Goal: Check status: Check status

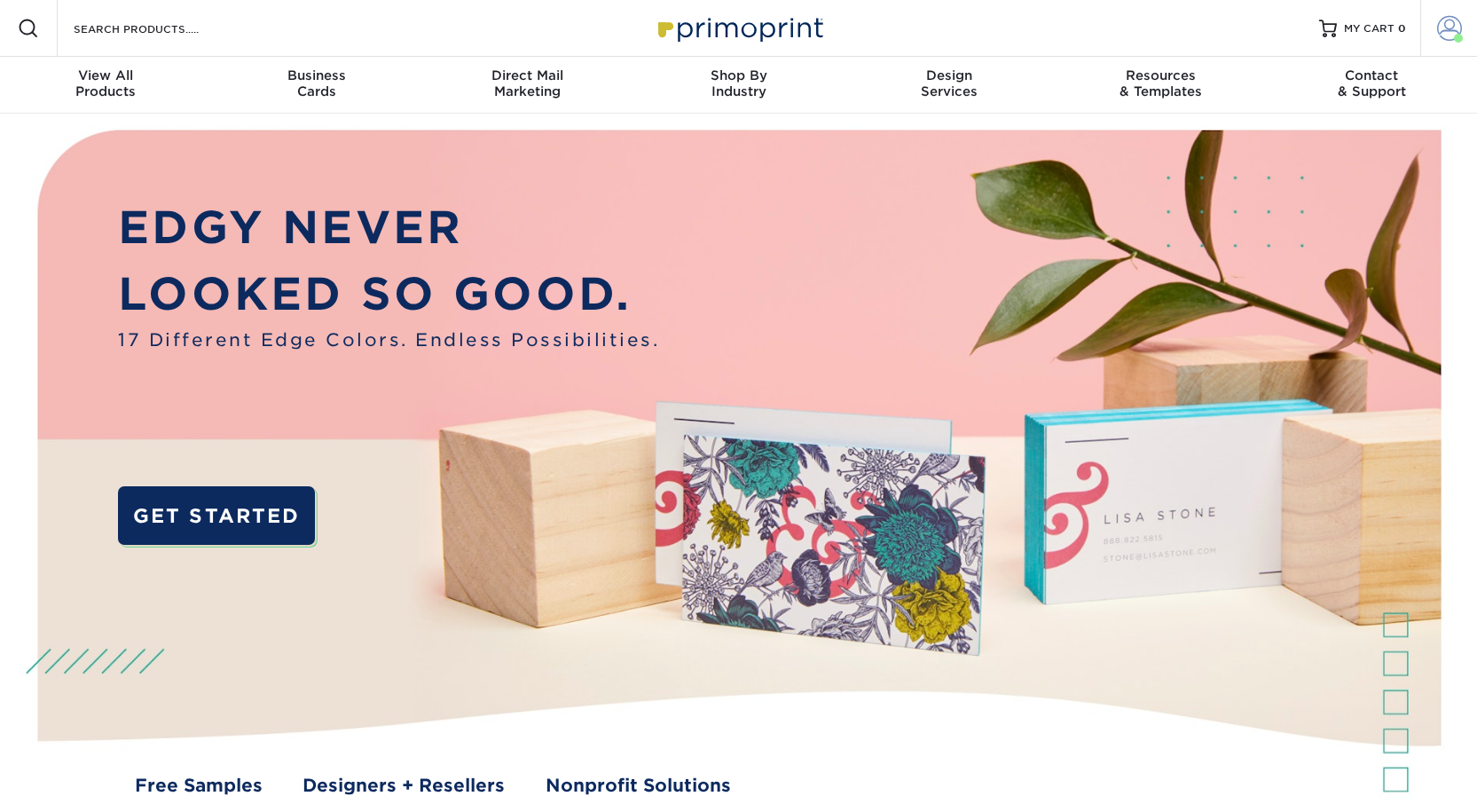
click at [1448, 39] on span at bounding box center [1449, 28] width 25 height 25
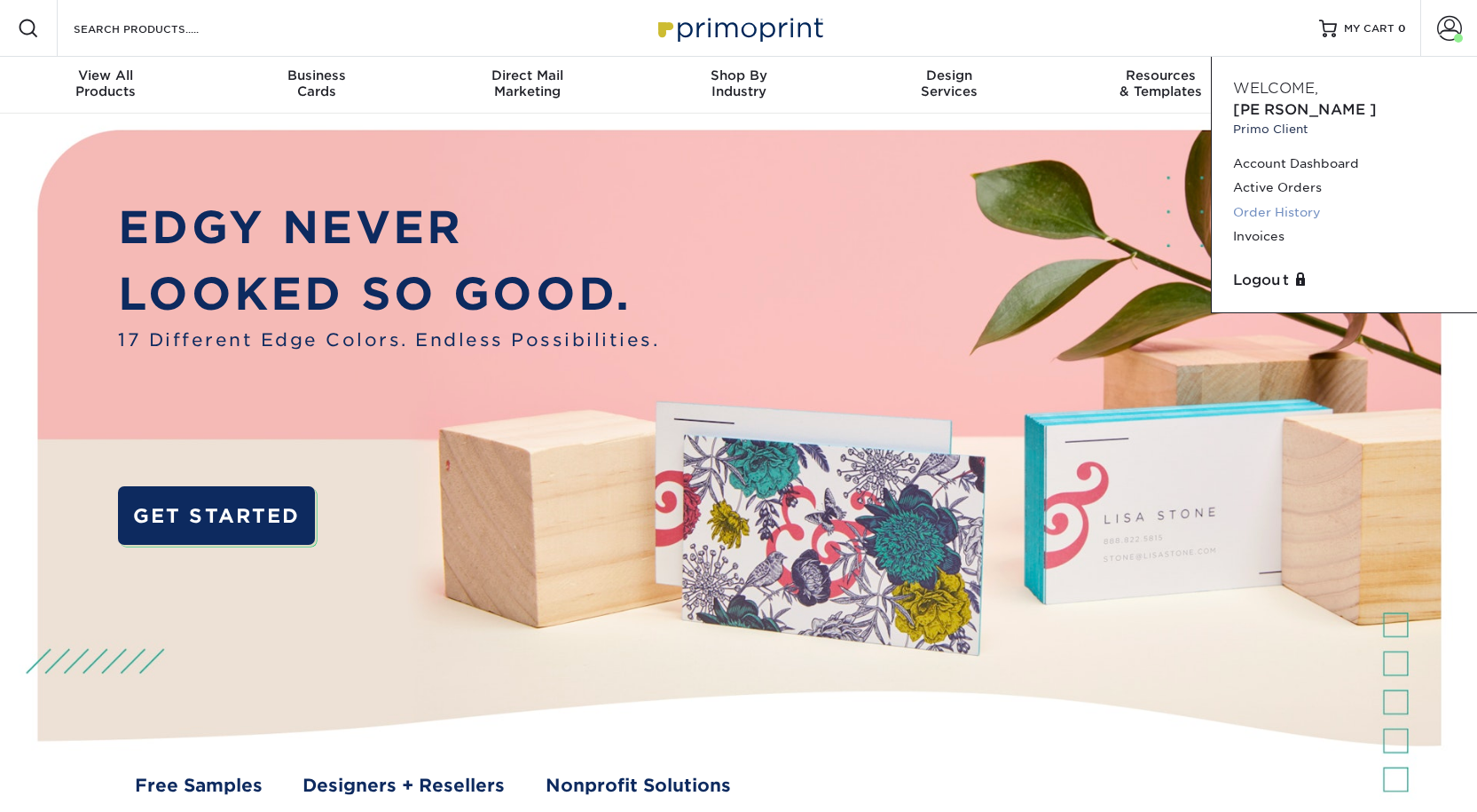
click at [1265, 207] on link "Order History" at bounding box center [1345, 213] width 223 height 24
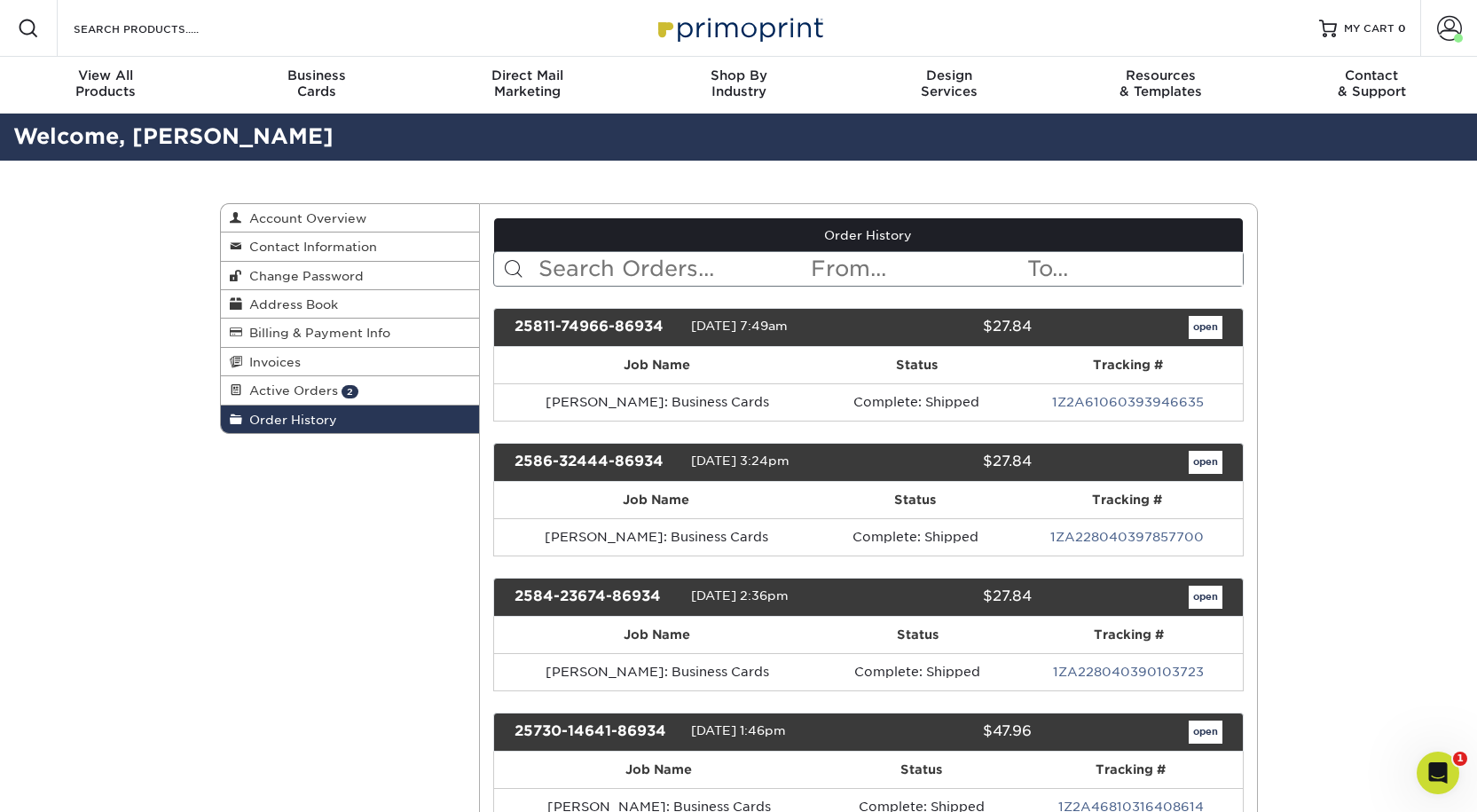
click at [620, 286] on input "text" at bounding box center [672, 268] width 273 height 33
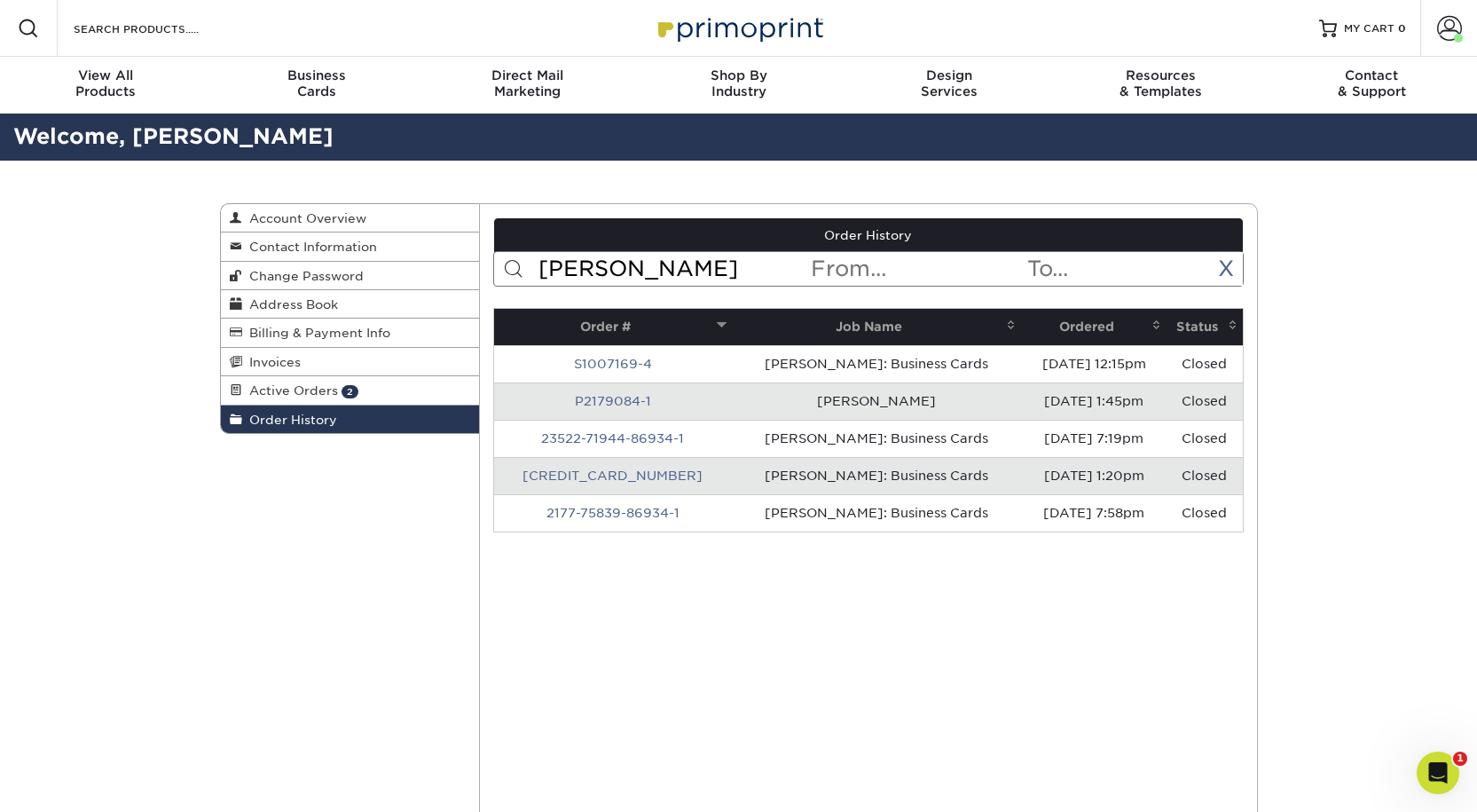
type input "[PERSON_NAME]"
